Goal: Information Seeking & Learning: Learn about a topic

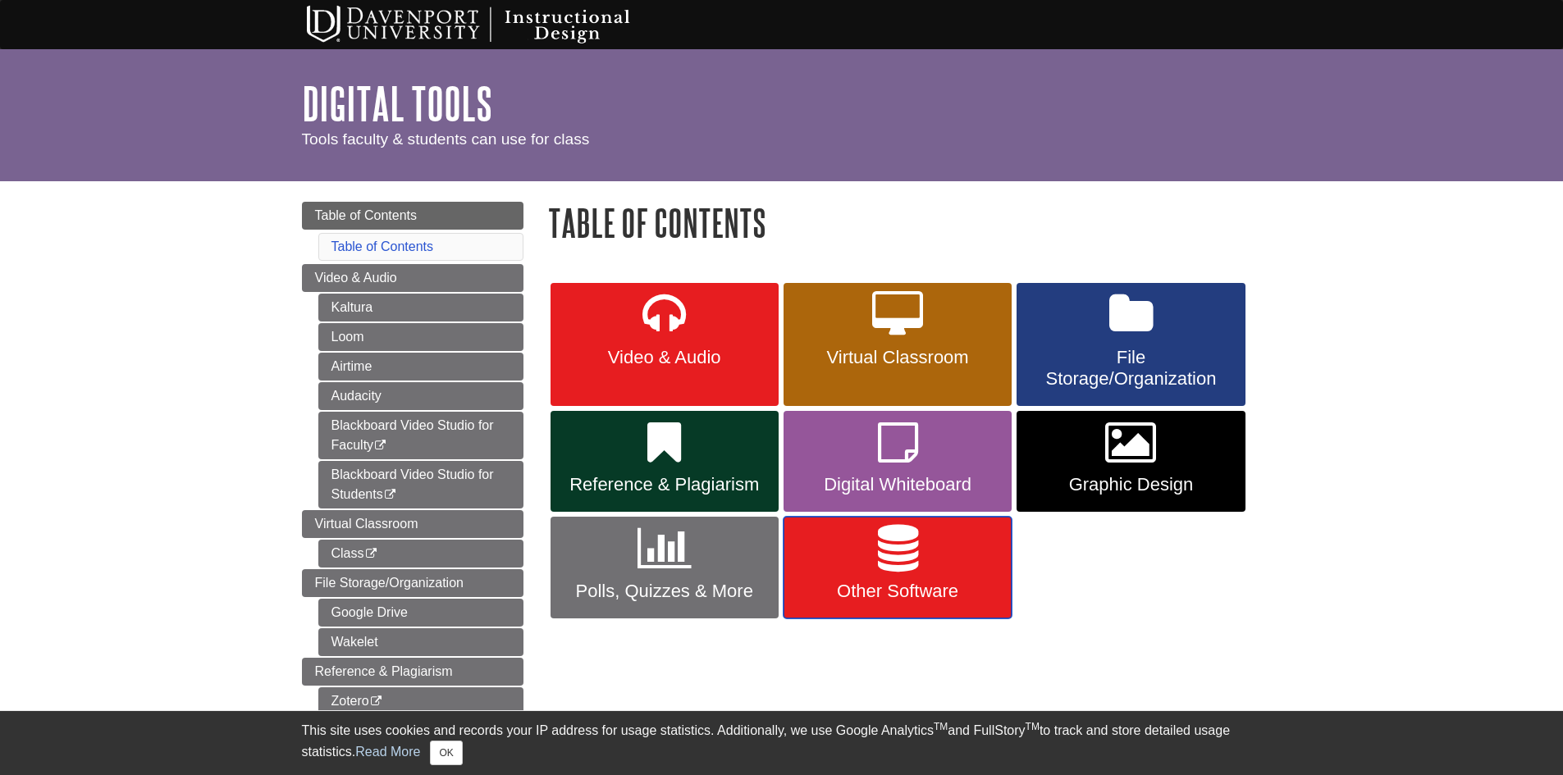
click at [889, 539] on icon at bounding box center [898, 549] width 40 height 48
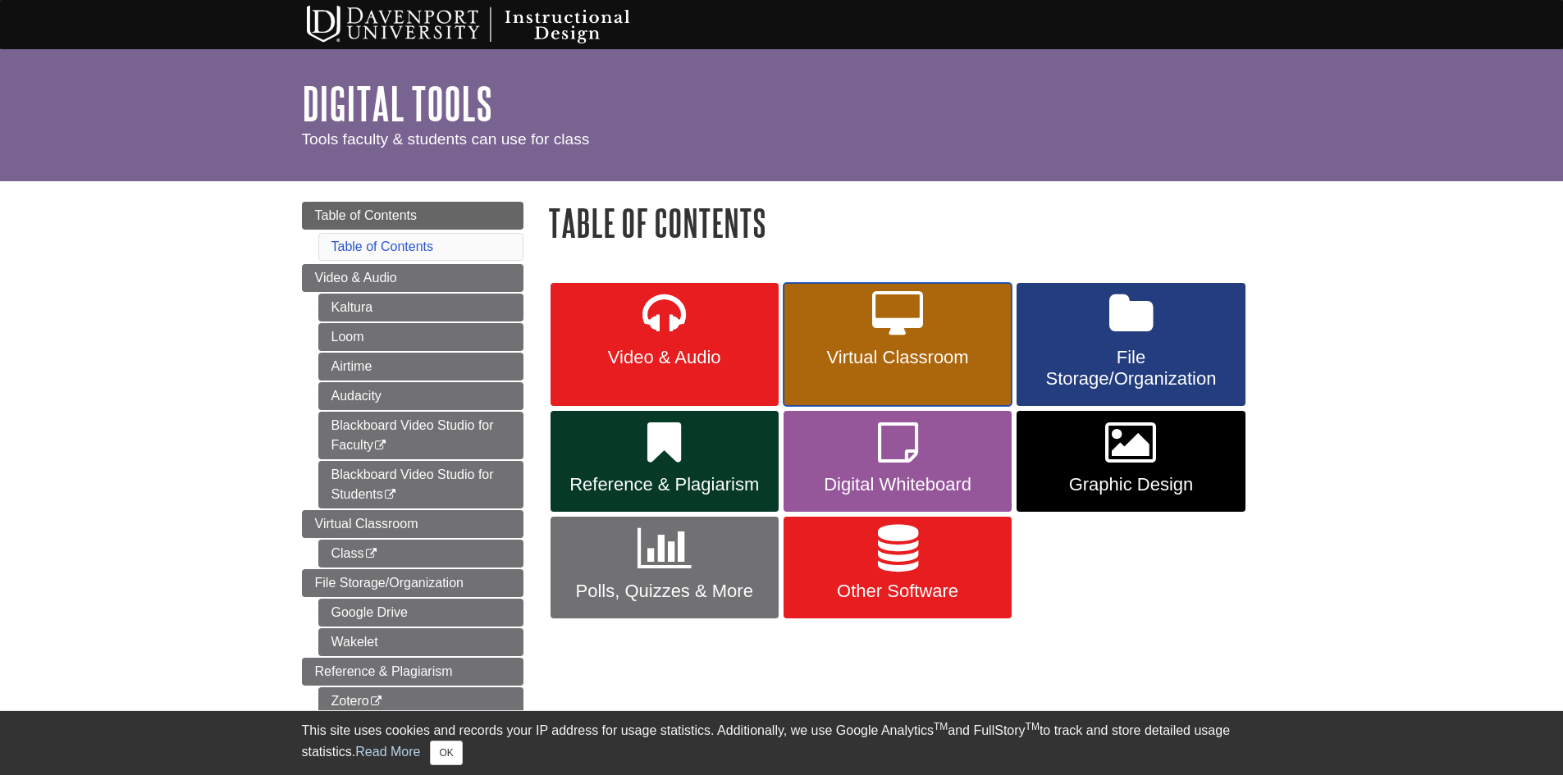
click at [931, 337] on link "Virtual Classroom" at bounding box center [898, 344] width 228 height 123
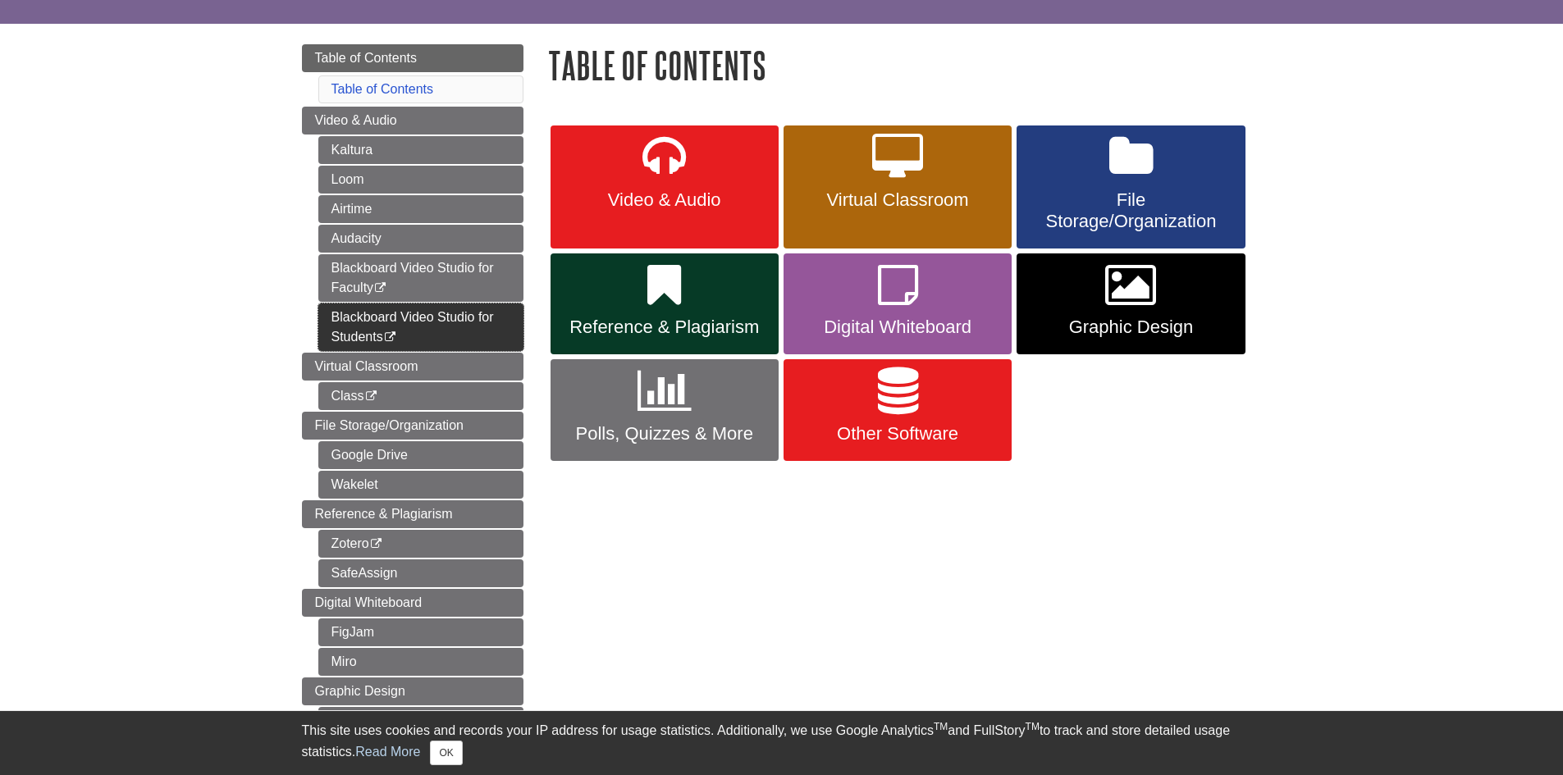
scroll to position [164, 0]
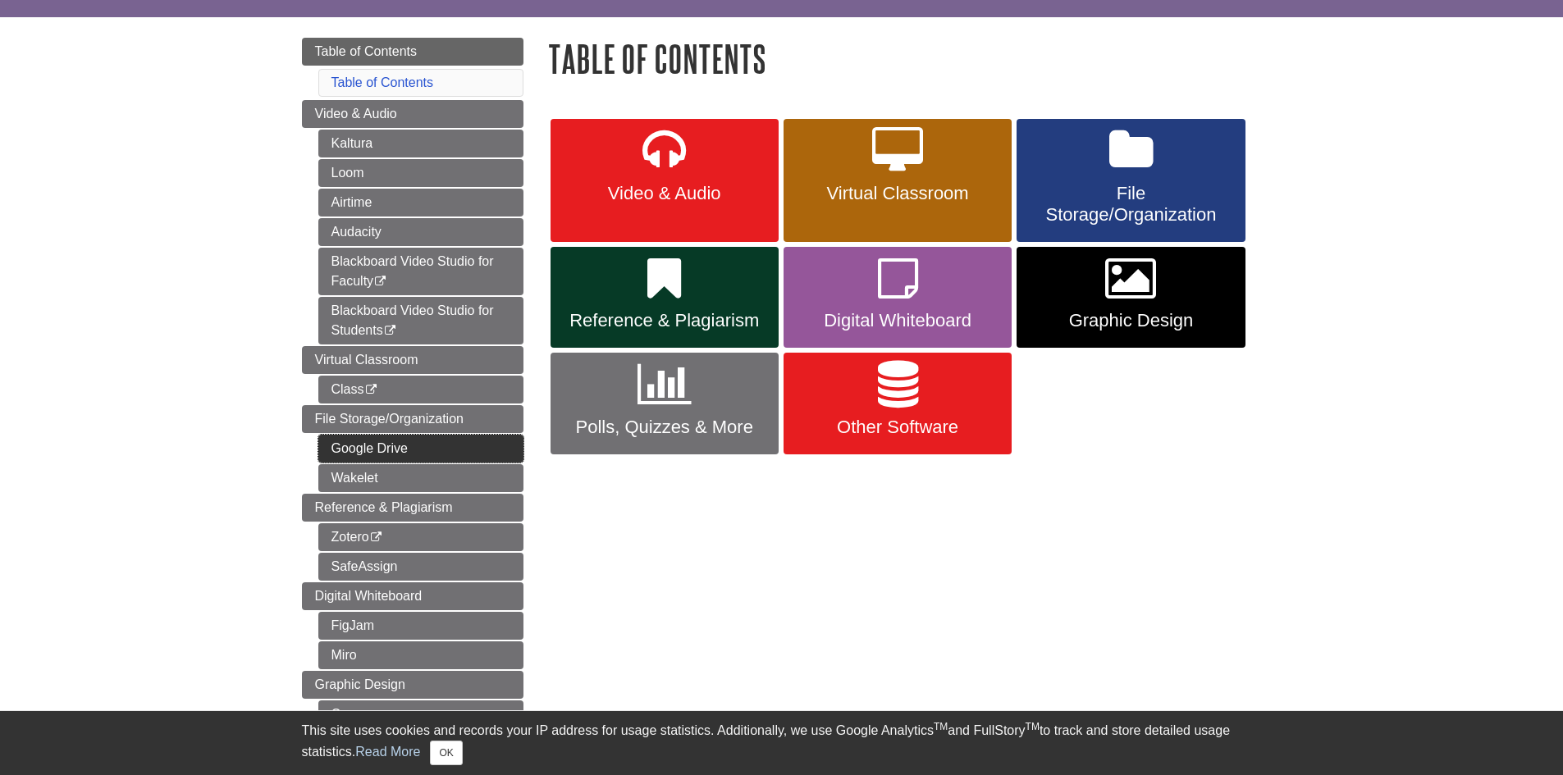
click at [403, 445] on link "Google Drive" at bounding box center [420, 449] width 205 height 28
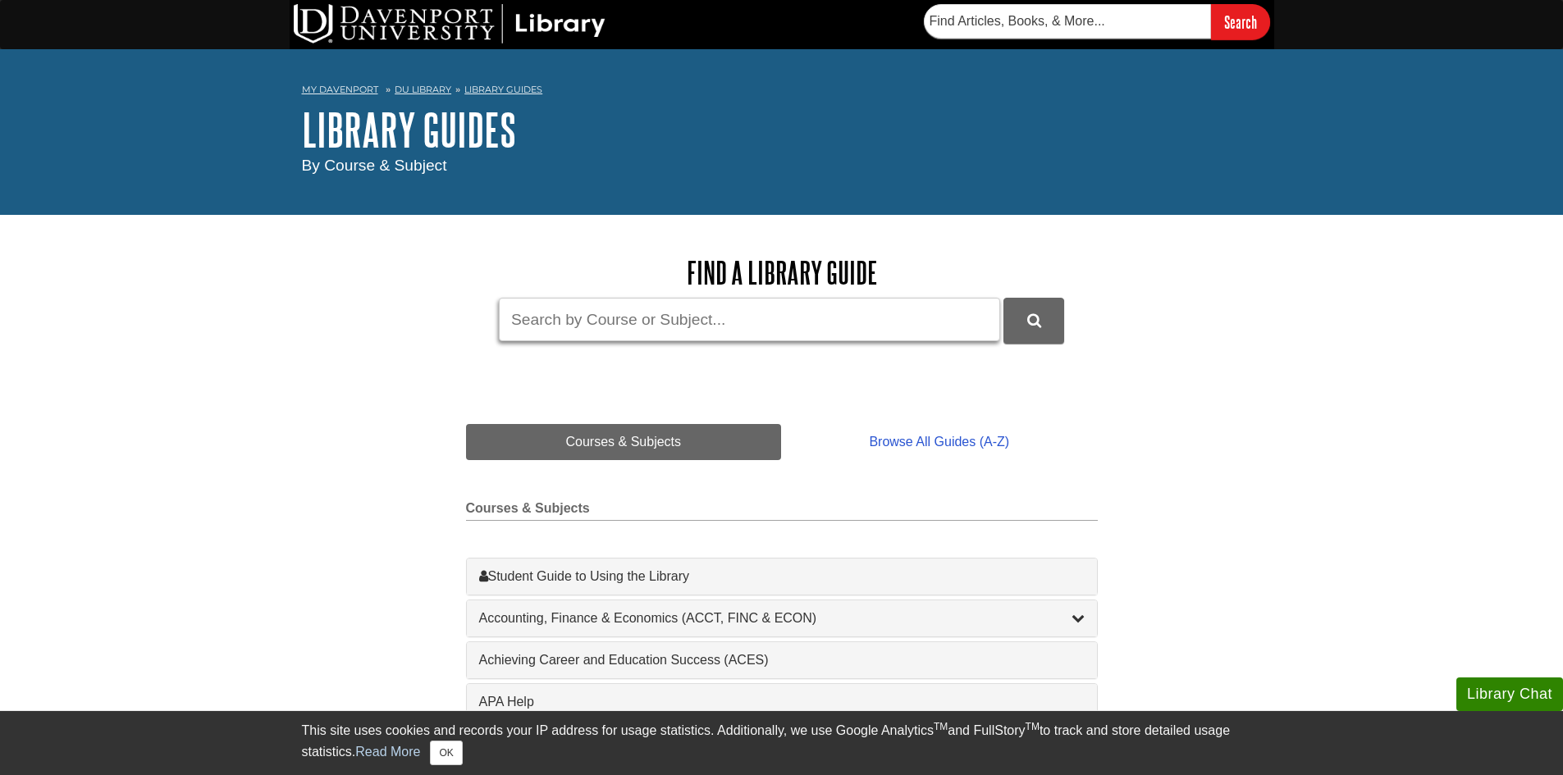
click at [757, 306] on input "Guide Search Terms" at bounding box center [749, 319] width 501 height 43
type input "microsoft project"
click at [1004, 298] on button "DU Library Guides Search" at bounding box center [1034, 320] width 61 height 45
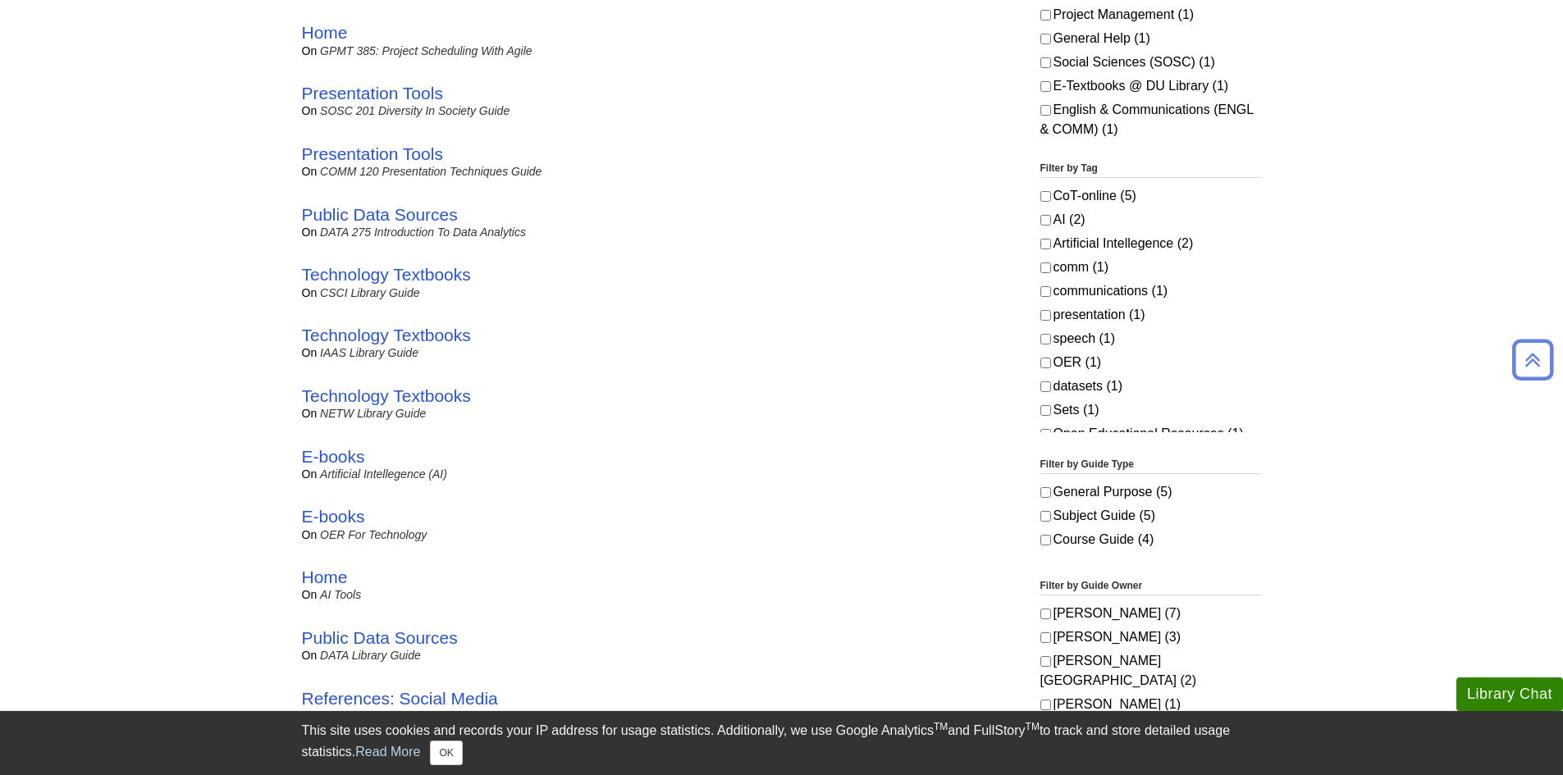
scroll to position [656, 0]
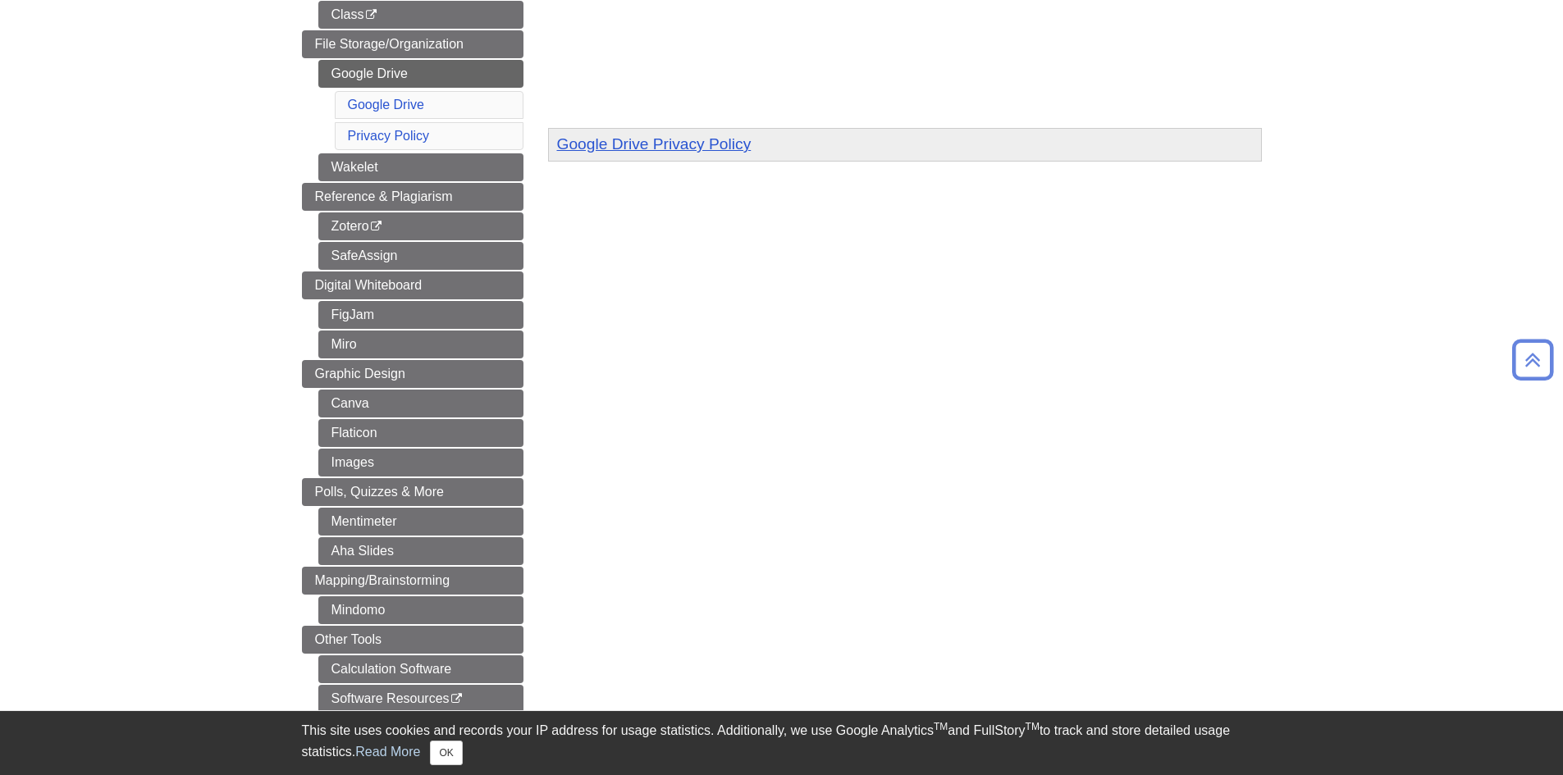
scroll to position [780, 0]
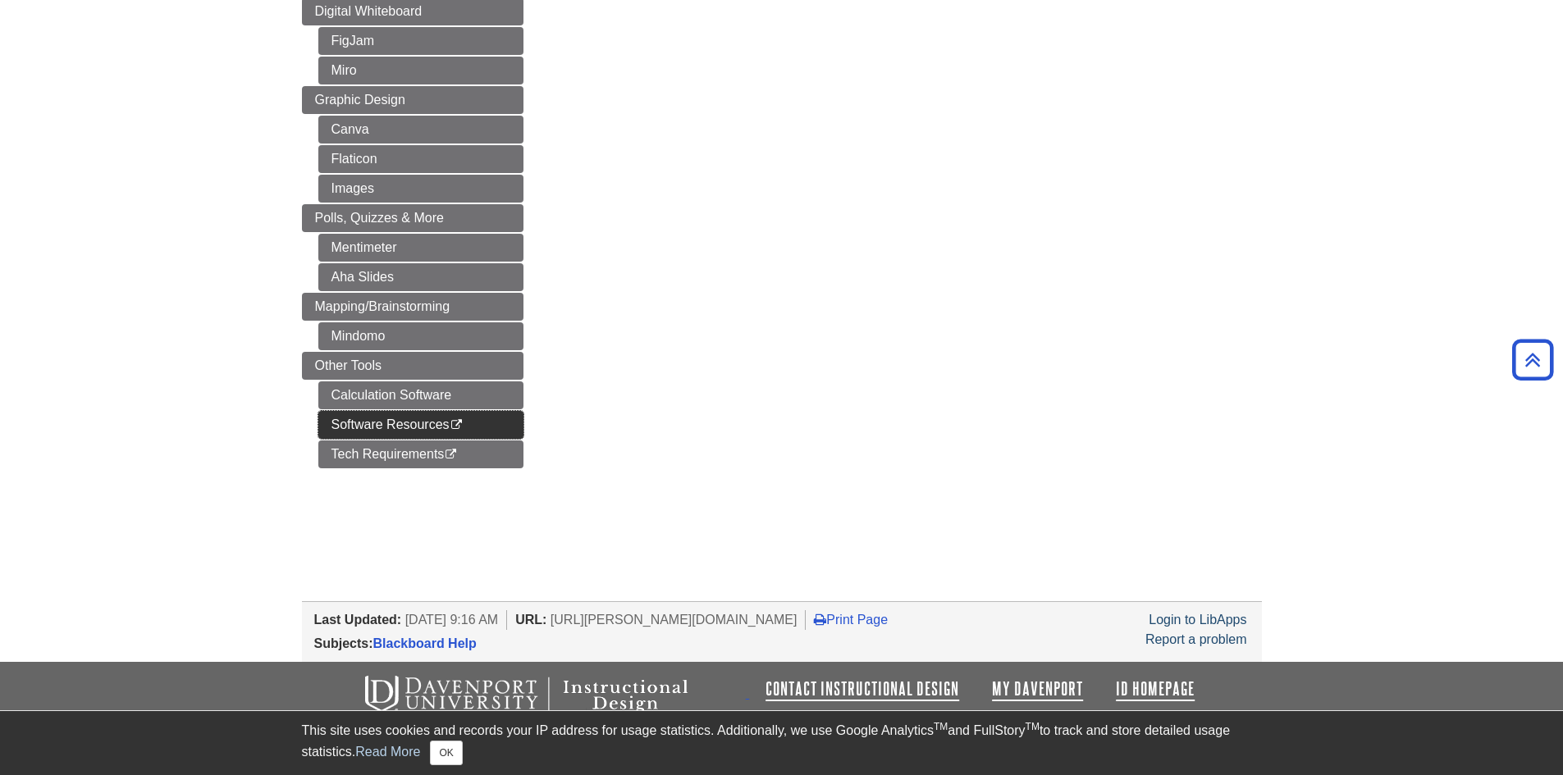
click at [487, 428] on link "Software Resources This link opens in a new window" at bounding box center [420, 425] width 205 height 28
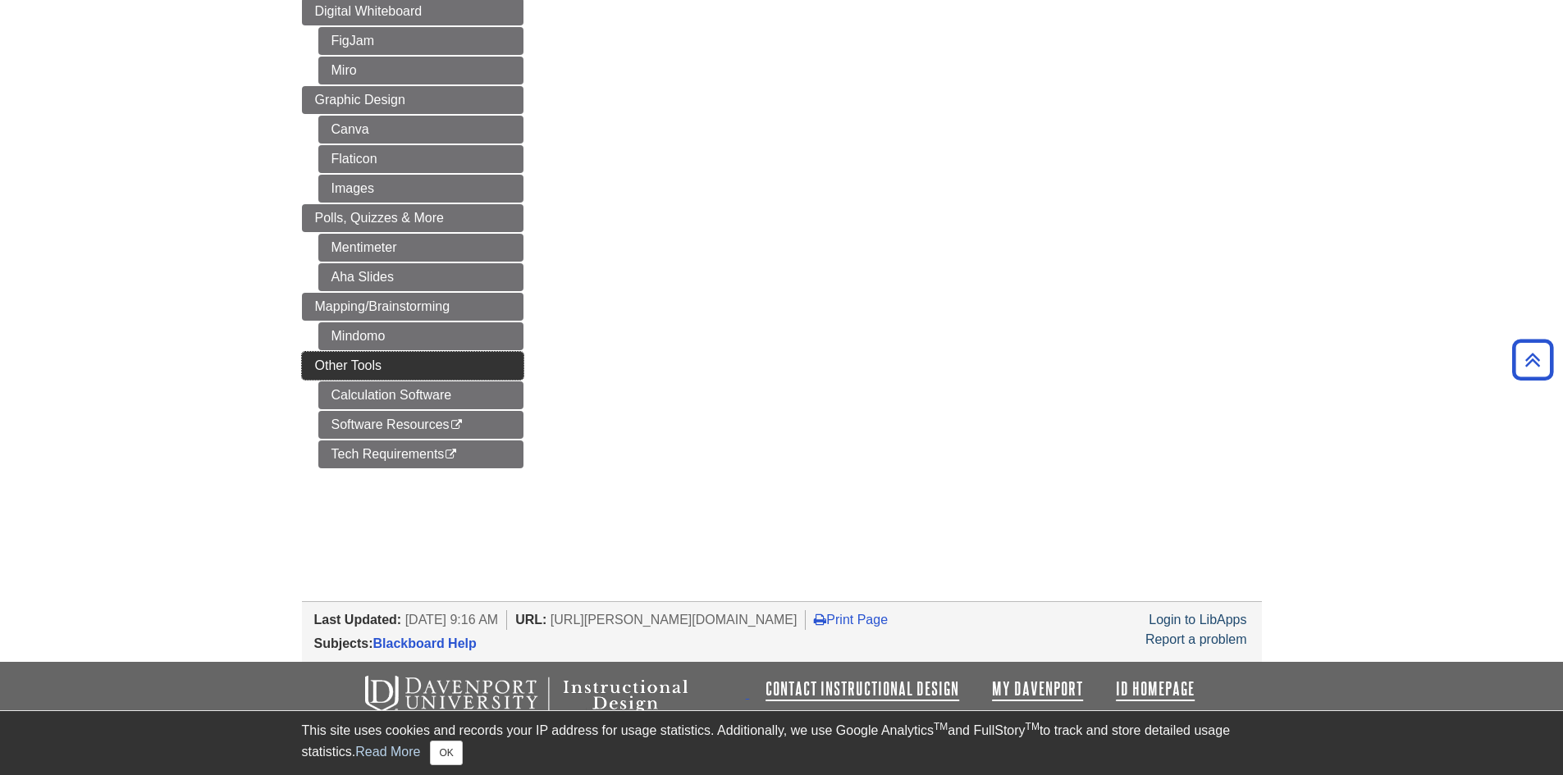
click at [392, 373] on link "Other Tools" at bounding box center [413, 366] width 222 height 28
